Goal: Find specific page/section: Find specific page/section

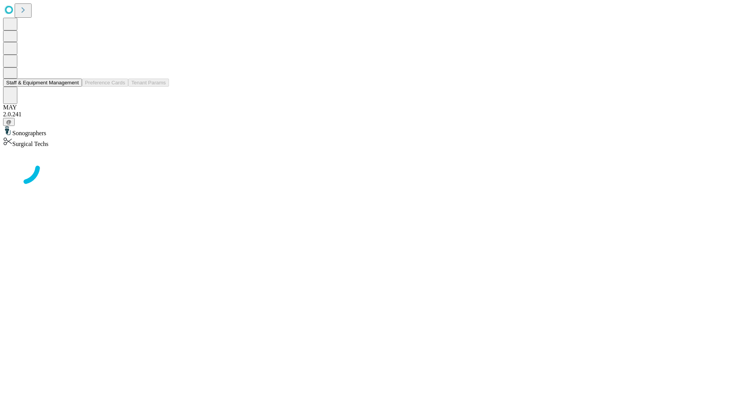
click at [74, 87] on button "Staff & Equipment Management" at bounding box center [42, 83] width 79 height 8
